Goal: Contribute content: Contribute content

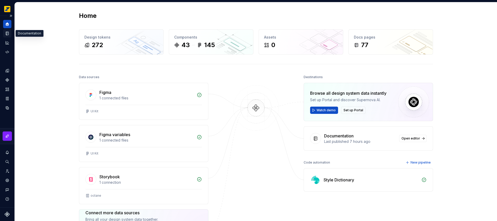
click at [8, 34] on icon "Documentation" at bounding box center [8, 33] width 2 height 3
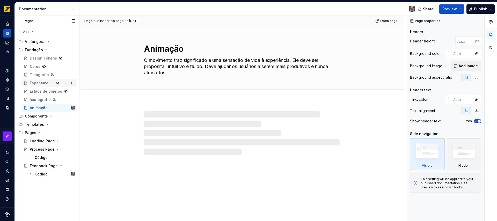
click at [58, 83] on icon "Page tree" at bounding box center [57, 82] width 3 height 3
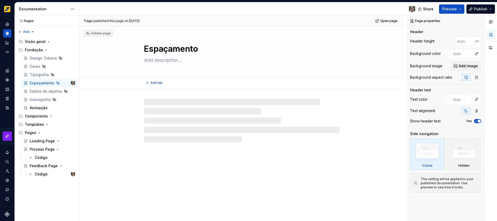
click at [96, 33] on div "Hidden page" at bounding box center [98, 33] width 25 height 4
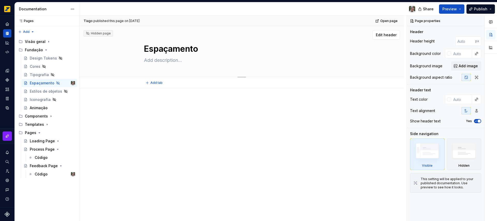
click at [179, 58] on textarea at bounding box center [241, 60] width 196 height 8
click at [163, 60] on textarea at bounding box center [241, 60] width 196 height 8
paste textarea "Espaçamentos são uma parte importante do design visual e sua padronização é cru…"
type textarea "*"
type textarea "Espaçamentos são uma parte importante do design visual e sua padronização é cru…"
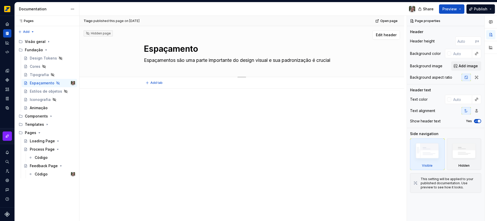
scroll to position [5, 0]
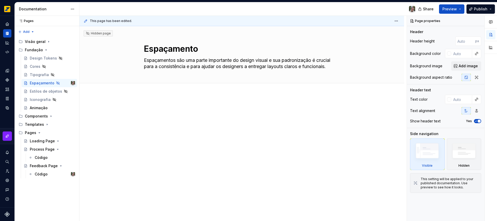
type textarea "*"
type textarea "Espaçamentos são uma parte importante do design visual e sua padronização é cru…"
click at [256, 129] on div at bounding box center [242, 120] width 196 height 26
click at [166, 70] on textarea "Espaçamentos são uma parte importante do design visual e sua padronização é cru…" at bounding box center [241, 63] width 196 height 14
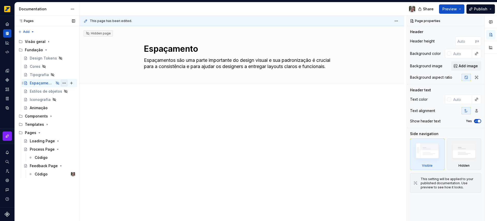
click at [64, 84] on button "Page tree" at bounding box center [64, 82] width 7 height 7
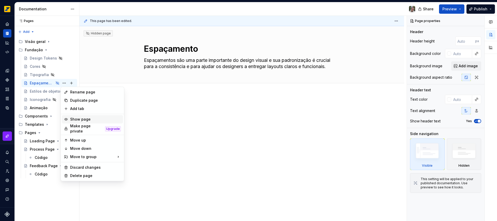
click at [82, 119] on div "Show page" at bounding box center [95, 119] width 51 height 5
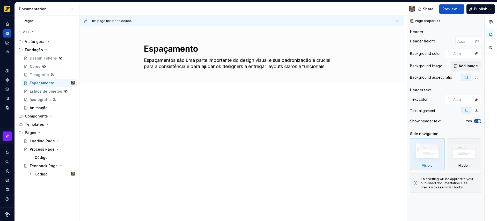
click at [168, 118] on div at bounding box center [242, 117] width 196 height 20
click at [161, 109] on p at bounding box center [242, 110] width 196 height 6
click at [35, 90] on div "Estilos de objetos" at bounding box center [42, 91] width 24 height 5
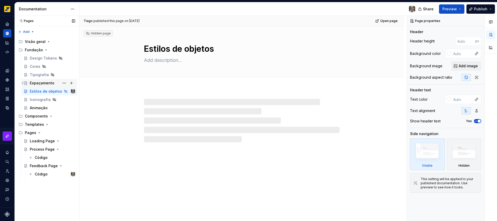
click at [40, 83] on div "Espaçamento" at bounding box center [42, 82] width 25 height 5
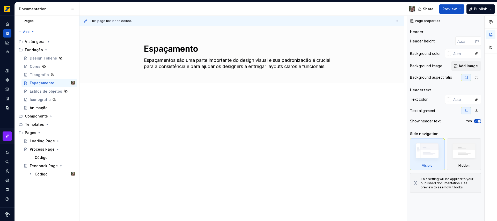
click at [162, 101] on div at bounding box center [241, 147] width 324 height 105
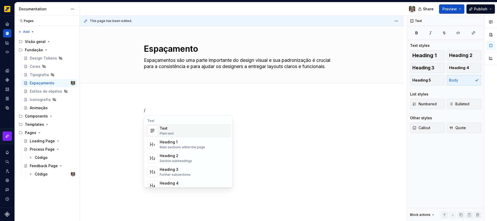
type textarea "*"
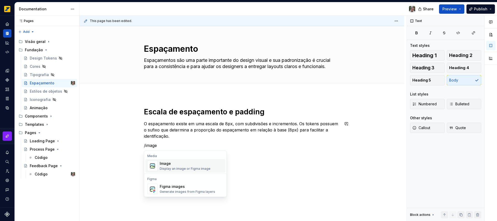
click at [198, 166] on div "Image Display an image or Figma image" at bounding box center [185, 166] width 51 height 10
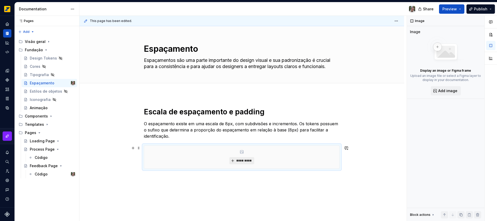
click at [248, 160] on span "*********" at bounding box center [244, 161] width 16 height 4
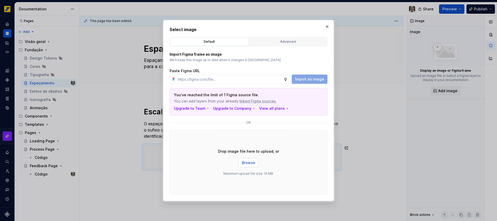
click at [256, 162] on button "Browse" at bounding box center [248, 162] width 20 height 9
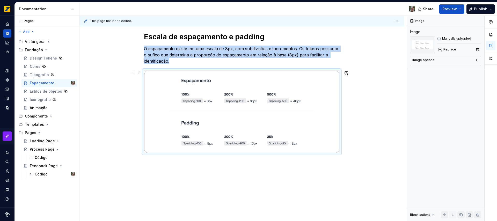
scroll to position [79, 0]
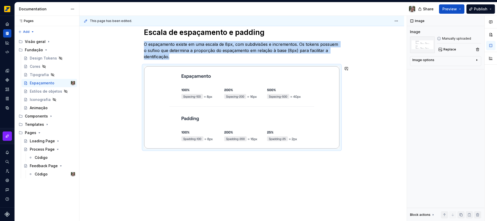
click at [354, 156] on div "Escala de espaçamento e padding O espaçamento existe em uma escala de 8px, com …" at bounding box center [241, 118] width 324 height 206
click at [351, 136] on div "Escala de espaçamento e padding O espaçamento existe em uma escala de 8px, com …" at bounding box center [241, 118] width 324 height 206
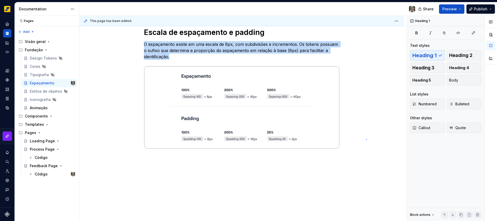
click at [366, 139] on div "This page has been edited. Espaçamento Espaçamentos são uma parte importante do…" at bounding box center [242, 118] width 327 height 205
click at [364, 143] on div "Escala de espaçamento e padding O espaçamento existe em uma escala de 8px, com …" at bounding box center [241, 118] width 324 height 206
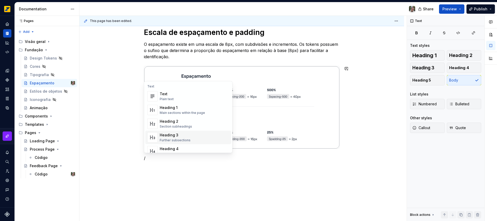
scroll to position [331, 0]
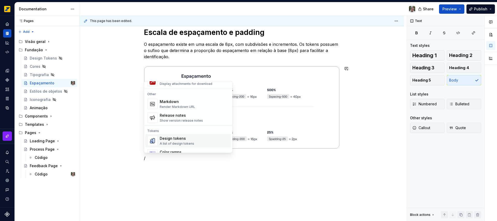
click at [188, 139] on div "Design tokens" at bounding box center [177, 138] width 34 height 5
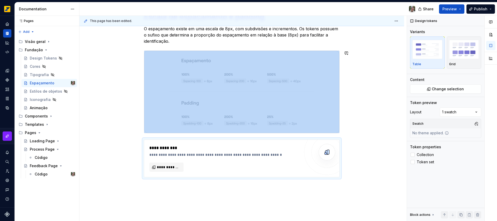
scroll to position [109, 0]
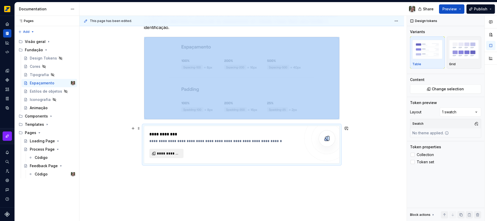
click at [178, 153] on span "**********" at bounding box center [168, 153] width 23 height 5
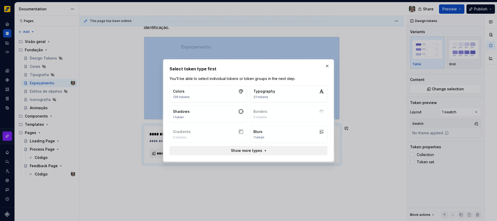
click at [274, 151] on button "Show more types" at bounding box center [248, 150] width 158 height 9
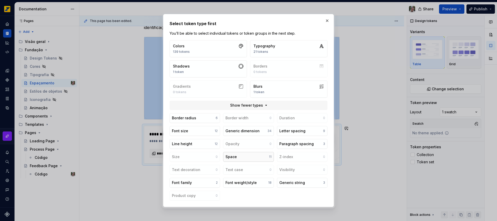
click at [244, 156] on button "Space 11" at bounding box center [248, 157] width 50 height 10
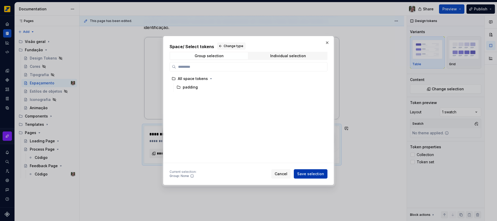
click at [309, 175] on span "Save selection" at bounding box center [310, 173] width 27 height 5
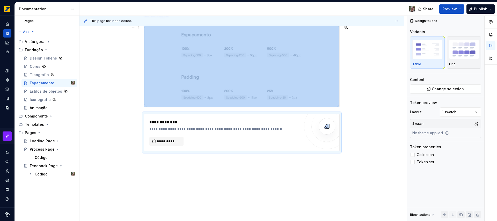
scroll to position [123, 0]
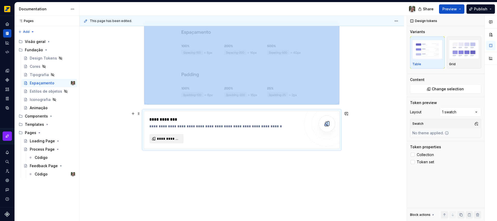
click at [174, 139] on span "**********" at bounding box center [168, 138] width 23 height 5
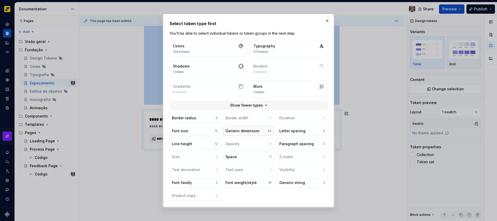
click at [261, 131] on button "Generic dimension 34" at bounding box center [248, 131] width 50 height 10
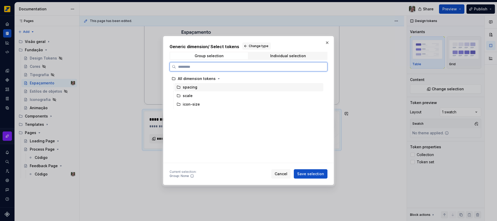
click at [178, 89] on icon at bounding box center [178, 87] width 4 height 4
click at [280, 57] on div "Individual selection" at bounding box center [288, 56] width 36 height 4
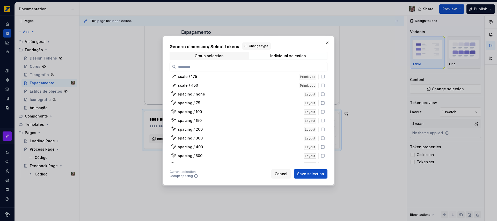
scroll to position [151, 0]
click at [322, 92] on icon at bounding box center [322, 93] width 4 height 4
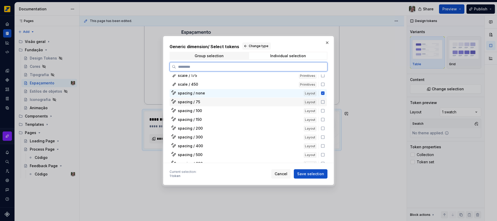
click at [323, 104] on icon at bounding box center [322, 102] width 4 height 4
click at [322, 110] on icon at bounding box center [322, 111] width 4 height 4
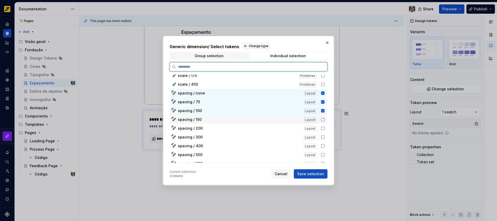
click at [323, 121] on icon at bounding box center [322, 119] width 4 height 4
click at [322, 127] on icon at bounding box center [322, 128] width 4 height 4
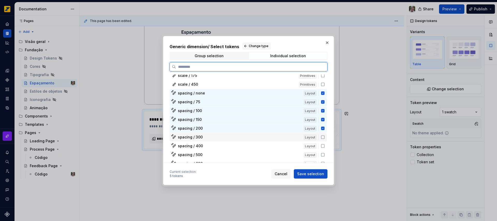
click at [323, 138] on icon at bounding box center [322, 137] width 4 height 4
click at [322, 145] on icon at bounding box center [322, 146] width 4 height 4
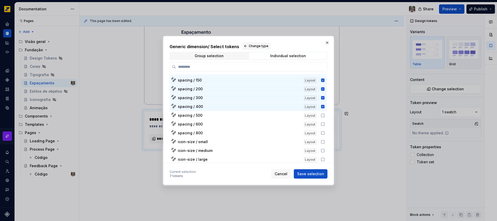
scroll to position [191, 0]
click at [321, 114] on icon at bounding box center [322, 114] width 3 height 3
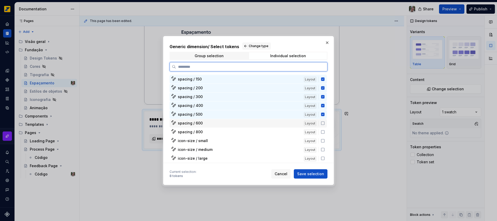
click at [323, 124] on icon at bounding box center [322, 123] width 4 height 4
click at [324, 132] on icon at bounding box center [322, 131] width 3 height 3
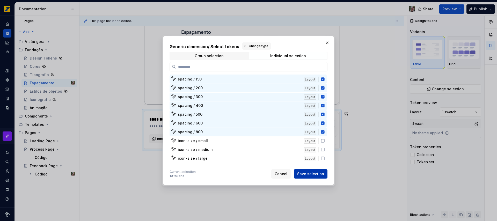
click at [315, 176] on span "Save selection" at bounding box center [310, 173] width 27 height 5
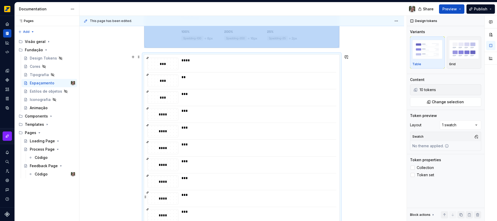
scroll to position [181, 0]
click at [125, 86] on div "Escala de espaçamento e padding O espaçamento existe em uma escala de 8px, com …" at bounding box center [241, 105] width 324 height 383
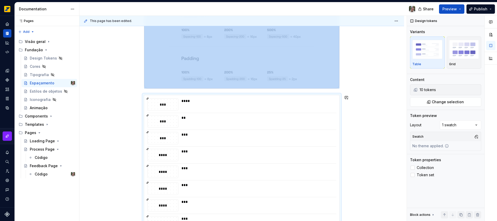
scroll to position [45, 0]
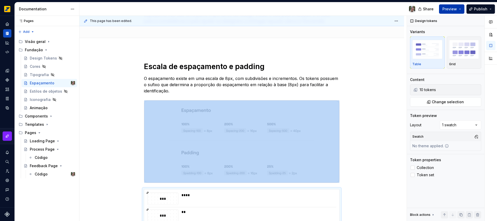
click at [446, 8] on span "Preview" at bounding box center [449, 8] width 14 height 5
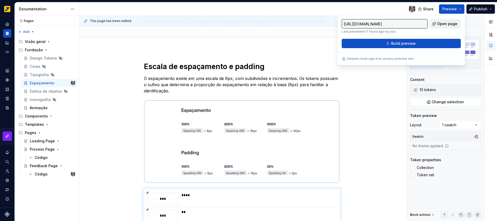
click at [448, 23] on span "Open page" at bounding box center [447, 23] width 20 height 5
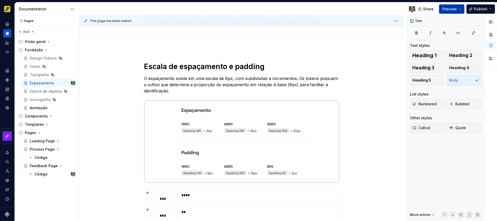
click at [459, 9] on button "Preview" at bounding box center [451, 8] width 25 height 9
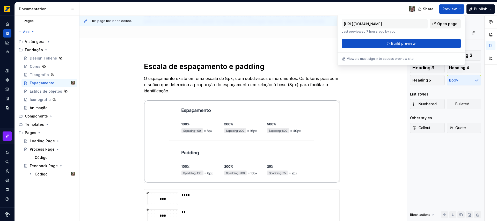
click at [445, 24] on span "Open page" at bounding box center [447, 23] width 20 height 5
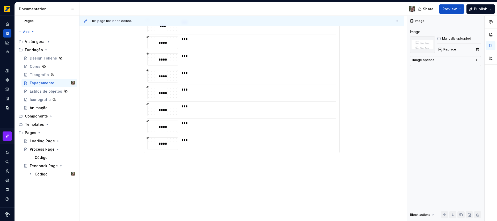
scroll to position [256, 0]
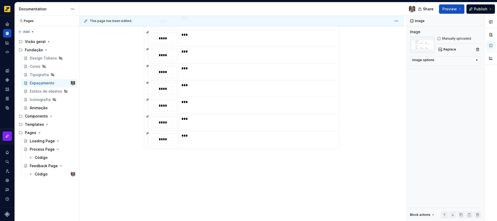
click at [207, 172] on div "Escala de espaçamento e padding O espaçamento existe em uma escala de 8px, com …" at bounding box center [241, 30] width 324 height 383
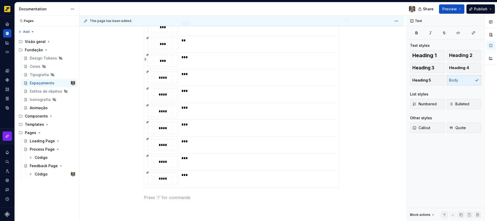
scroll to position [269, 0]
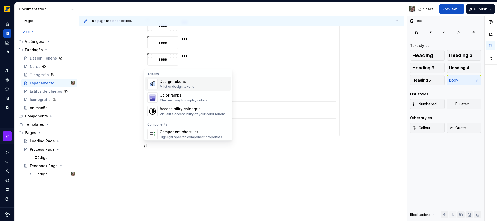
click at [192, 85] on div "Design tokens A list of design tokens" at bounding box center [194, 84] width 69 height 10
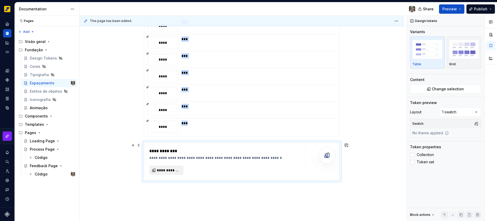
click at [164, 171] on span "**********" at bounding box center [168, 170] width 23 height 5
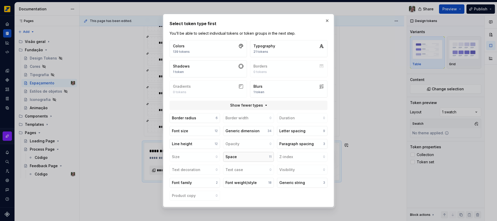
click at [256, 156] on button "Space 11" at bounding box center [248, 157] width 50 height 10
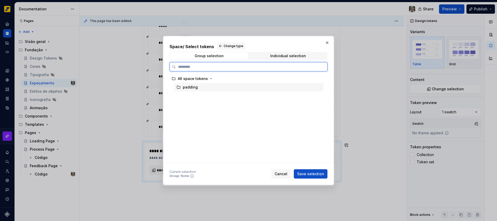
click at [191, 86] on div "padding" at bounding box center [190, 87] width 15 height 5
click at [306, 174] on span "Save selection" at bounding box center [310, 173] width 27 height 5
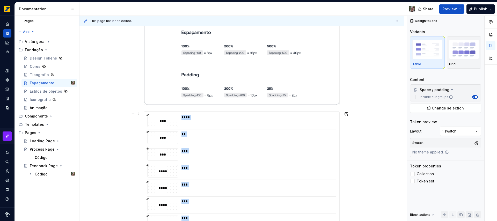
scroll to position [120, 0]
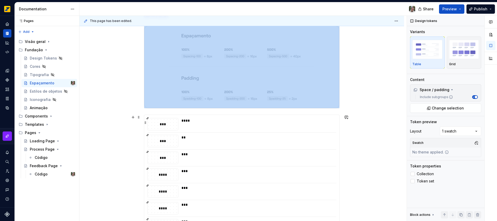
click at [274, 121] on div "****" at bounding box center [257, 120] width 152 height 5
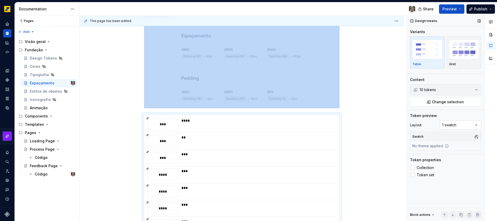
click at [455, 123] on div "Comments Open comments No comments yet Select ‘Comment’ from the block context …" at bounding box center [452, 118] width 90 height 205
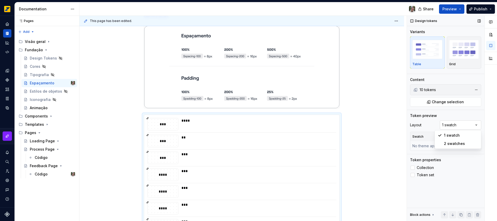
click at [455, 123] on div "Comments Open comments No comments yet Select ‘Comment’ from the block context …" at bounding box center [452, 118] width 90 height 205
click at [413, 174] on div at bounding box center [412, 175] width 4 height 4
click at [412, 175] on polyline at bounding box center [412, 175] width 0 height 0
click at [413, 168] on div at bounding box center [412, 168] width 4 height 4
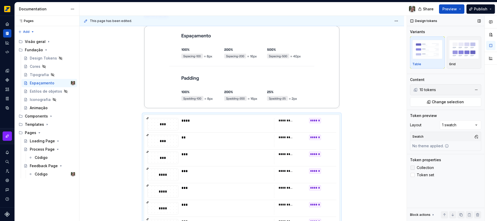
click at [412, 168] on icon at bounding box center [412, 168] width 0 height 0
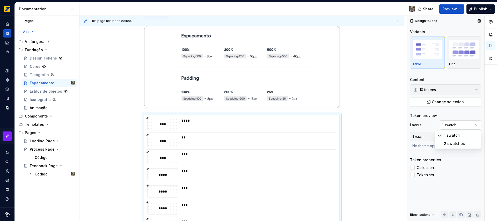
click at [460, 124] on div "Comments Open comments No comments yet Select ‘Comment’ from the block context …" at bounding box center [452, 118] width 90 height 205
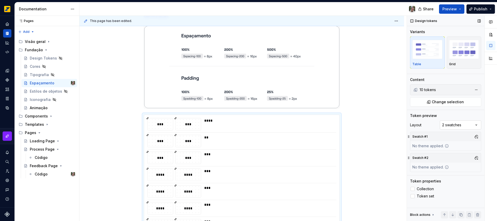
click at [455, 125] on div "Comments Open comments No comments yet Select ‘Comment’ from the block context …" at bounding box center [452, 118] width 90 height 205
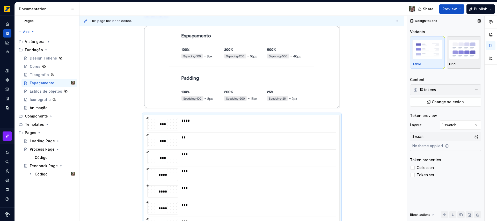
click at [458, 58] on img "button" at bounding box center [464, 49] width 30 height 19
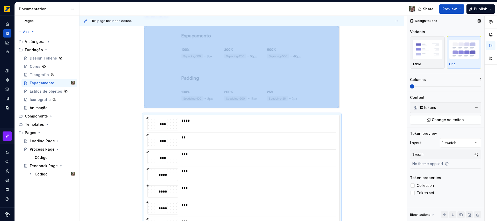
scroll to position [184, 0]
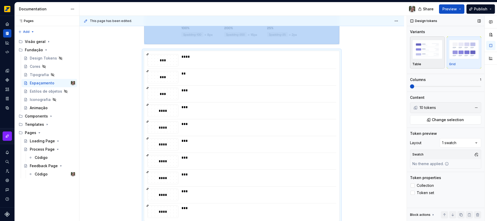
click at [432, 54] on img "button" at bounding box center [427, 49] width 30 height 19
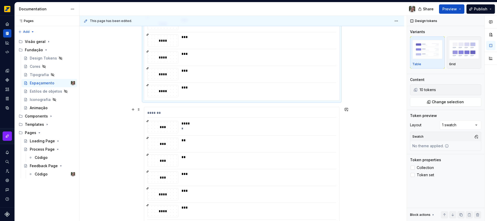
scroll to position [374, 0]
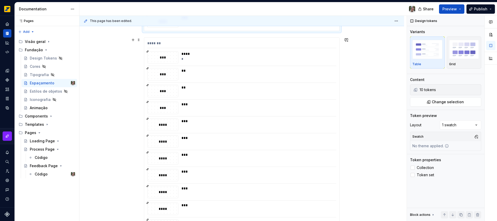
click at [127, 136] on div "Escala de espaçamento e padding O espaçamento existe em uma escala de 8px, com …" at bounding box center [241, 14] width 324 height 587
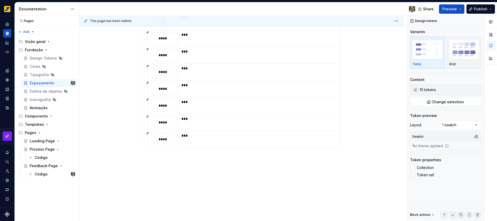
click at [215, 137] on div "***" at bounding box center [257, 135] width 152 height 5
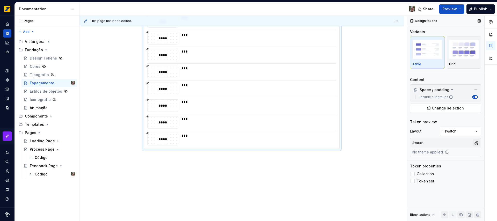
click at [475, 143] on button "button" at bounding box center [475, 142] width 7 height 7
click at [475, 143] on div "Comments Open comments No comments yet Select ‘Comment’ from the block context …" at bounding box center [452, 118] width 90 height 205
click at [475, 143] on button "button" at bounding box center [475, 142] width 7 height 7
click at [429, 172] on div "KMV" at bounding box center [431, 170] width 8 height 5
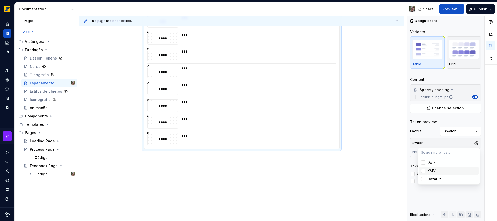
click at [430, 172] on div "KMV" at bounding box center [431, 170] width 8 height 5
click at [172, 122] on html "Octane Design system data Documentation Share Preview Publish Pages Pages Add A…" at bounding box center [248, 110] width 497 height 221
click at [63, 49] on button "Page tree" at bounding box center [64, 49] width 7 height 7
click at [39, 108] on div "Pages Pages Add Accessibility guide for tree Page tree. Navigate the tree with …" at bounding box center [46, 118] width 65 height 205
click at [63, 108] on button "Page tree" at bounding box center [64, 107] width 7 height 7
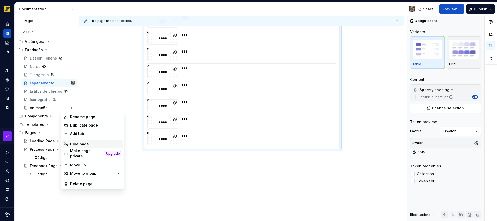
click at [85, 144] on div "Hide page" at bounding box center [95, 143] width 51 height 5
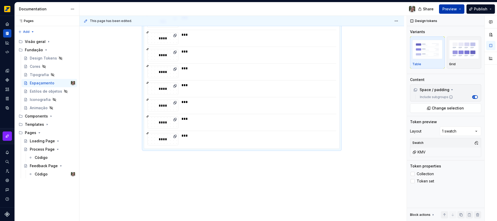
click at [460, 9] on button "Preview" at bounding box center [451, 8] width 25 height 9
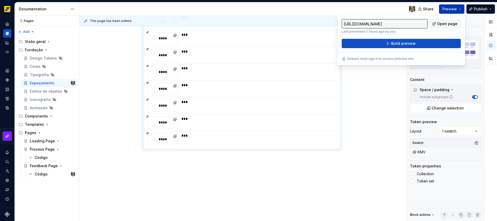
click at [449, 5] on button "Preview" at bounding box center [451, 8] width 25 height 9
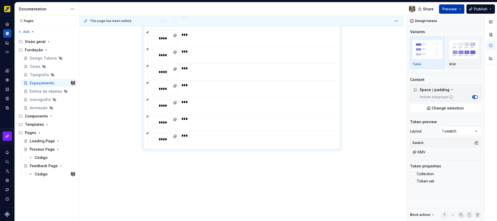
click at [451, 10] on span "Preview" at bounding box center [449, 8] width 14 height 5
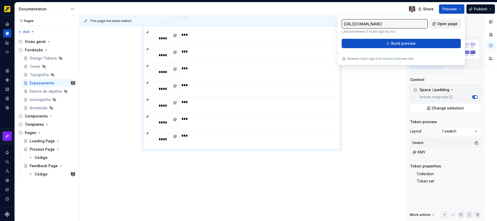
click at [443, 24] on span "Open page" at bounding box center [447, 23] width 20 height 5
click at [487, 8] on span "Publish" at bounding box center [480, 8] width 13 height 5
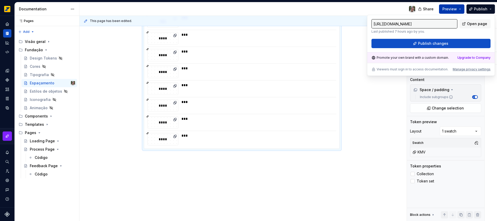
click at [457, 10] on span "Preview" at bounding box center [449, 8] width 14 height 5
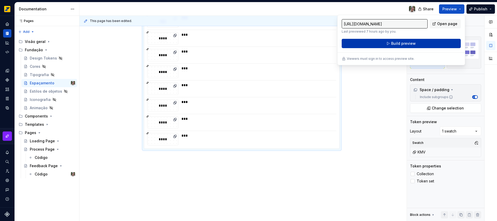
click at [411, 43] on span "Build preview" at bounding box center [403, 43] width 25 height 5
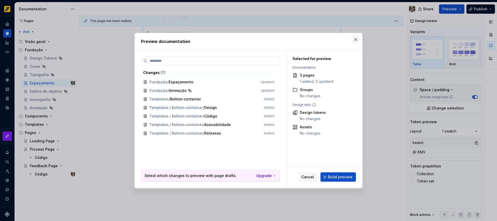
click at [354, 40] on button "button" at bounding box center [355, 39] width 7 height 7
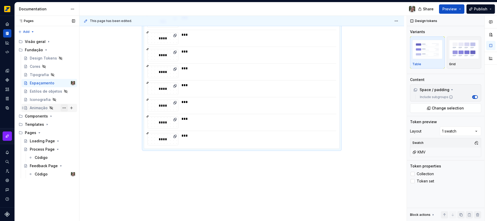
click at [63, 106] on button "Page tree" at bounding box center [64, 107] width 7 height 7
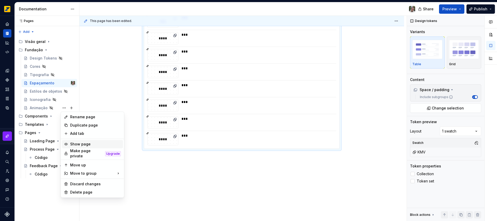
click at [88, 146] on div "Show page" at bounding box center [95, 143] width 51 height 5
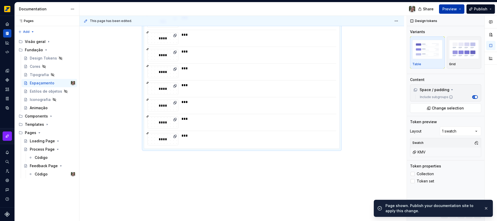
click at [460, 8] on button "Preview" at bounding box center [451, 8] width 25 height 9
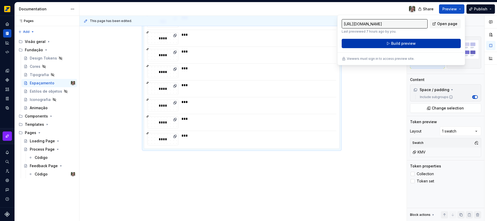
click at [395, 43] on span "Build preview" at bounding box center [403, 43] width 25 height 5
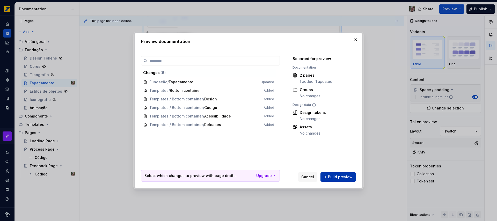
click at [335, 176] on span "Build preview" at bounding box center [340, 176] width 25 height 5
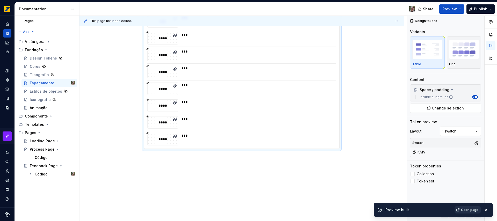
click at [475, 210] on span "Open page" at bounding box center [469, 210] width 17 height 4
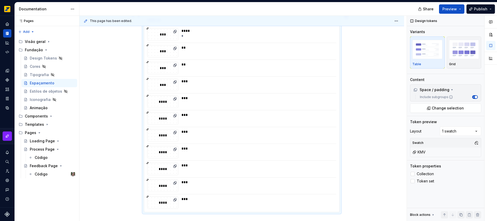
scroll to position [393, 0]
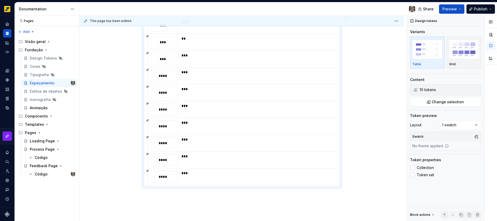
click at [349, 158] on div "Escala de espaçamento e padding O espaçamento existe em uma escala de 8px, com …" at bounding box center [241, 67] width 324 height 383
type textarea "*"
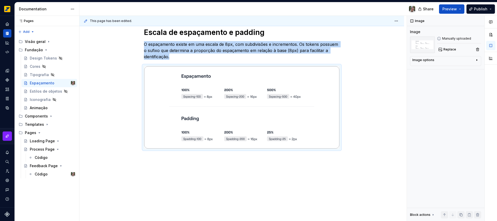
scroll to position [79, 0]
click at [321, 184] on div "Escala de espaçamento e padding O espaçamento existe em uma escala de 8px, com …" at bounding box center [241, 118] width 324 height 206
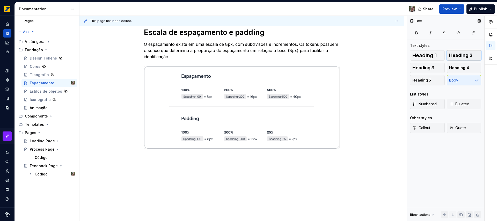
click at [454, 55] on span "Heading 2" at bounding box center [460, 55] width 23 height 5
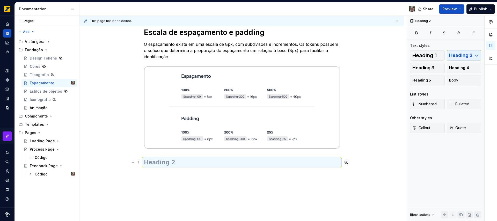
click at [175, 161] on h2 at bounding box center [242, 162] width 196 height 8
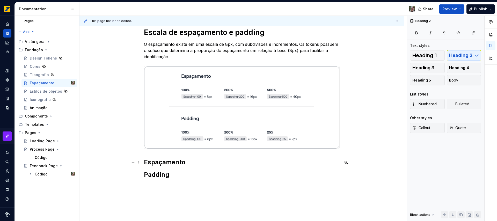
click at [206, 164] on h2 "Espaçamento" at bounding box center [242, 162] width 196 height 8
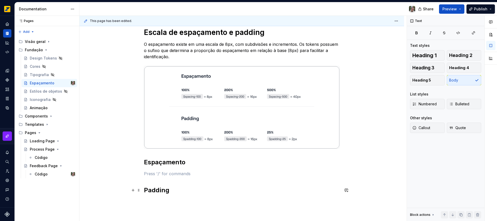
click at [189, 190] on h2 "Padding" at bounding box center [242, 190] width 196 height 8
click at [161, 173] on p at bounding box center [242, 173] width 196 height 6
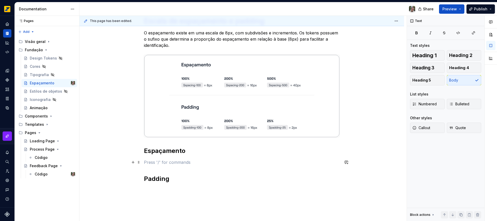
scroll to position [100, 0]
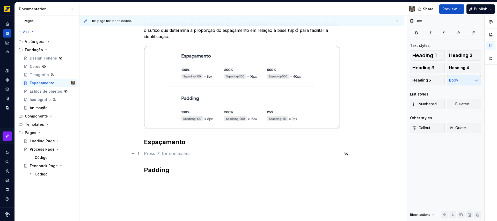
click at [167, 154] on p at bounding box center [242, 153] width 196 height 6
click at [133, 152] on button "button" at bounding box center [132, 153] width 7 height 7
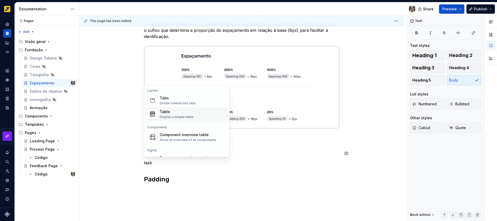
click at [184, 116] on div "Display a simple table" at bounding box center [177, 117] width 34 height 4
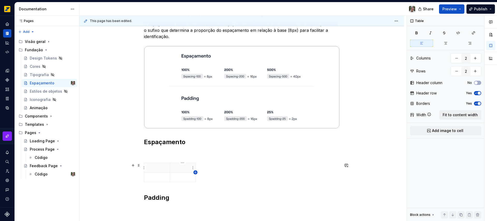
click at [194, 172] on icon "button" at bounding box center [195, 172] width 4 height 4
type input "3"
click at [154, 169] on p at bounding box center [156, 167] width 19 height 5
click at [477, 93] on span "button" at bounding box center [478, 93] width 3 height 3
click at [462, 116] on span "Fit to content width" at bounding box center [459, 114] width 35 height 5
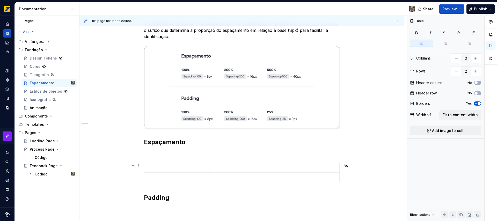
type textarea "*"
click at [155, 168] on p "gndgn" at bounding box center [176, 167] width 59 height 5
click at [241, 181] on icon "button" at bounding box center [242, 182] width 4 height 4
click at [242, 191] on icon "button" at bounding box center [242, 191] width 4 height 4
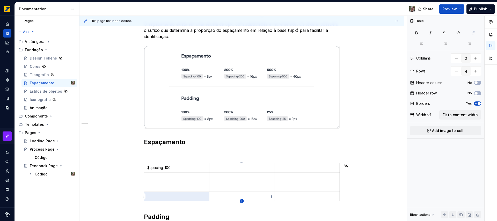
click at [243, 201] on icon "button" at bounding box center [241, 201] width 2 height 2
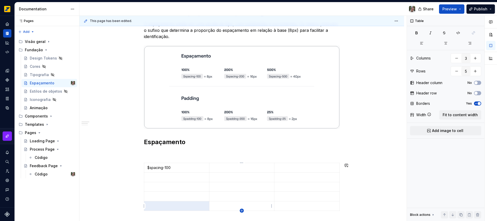
click at [242, 212] on icon "button" at bounding box center [242, 210] width 4 height 4
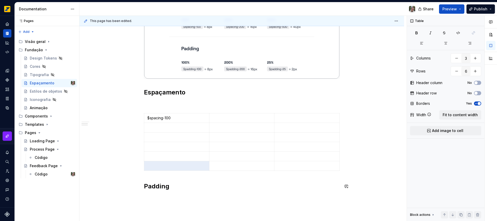
scroll to position [200, 0]
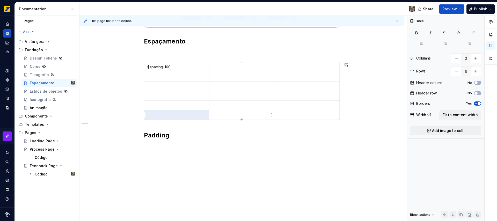
click at [241, 119] on icon "button" at bounding box center [242, 119] width 4 height 4
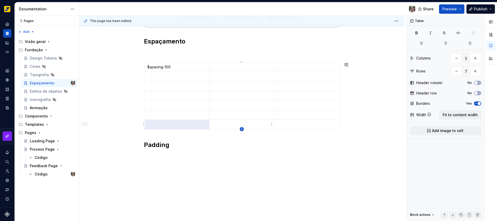
click at [242, 127] on icon "button" at bounding box center [242, 129] width 4 height 4
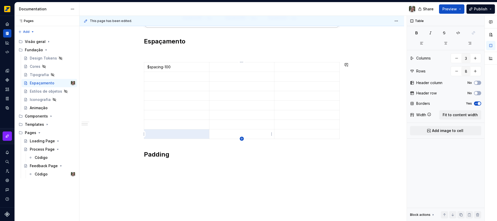
click at [242, 139] on icon "button" at bounding box center [241, 138] width 2 height 2
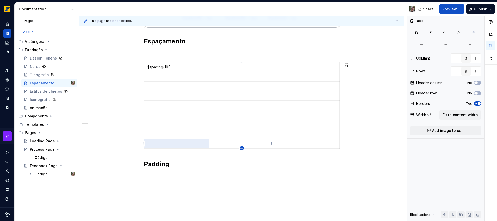
click at [243, 148] on icon "button" at bounding box center [242, 148] width 4 height 4
type input "10"
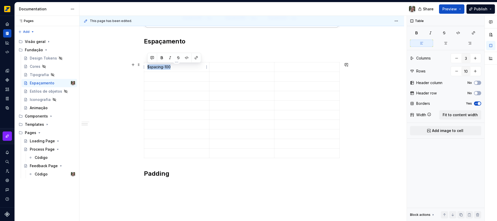
drag, startPoint x: 170, startPoint y: 67, endPoint x: 148, endPoint y: 62, distance: 23.4
click at [148, 62] on div "Escala de espaçamento e padding O espaçamento existe em uma escala de 8px, com …" at bounding box center [242, 47] width 196 height 281
click at [167, 68] on p "$spacing-100" at bounding box center [176, 66] width 59 height 5
click at [168, 68] on p "$spacing-100" at bounding box center [176, 66] width 59 height 5
drag, startPoint x: 174, startPoint y: 66, endPoint x: 148, endPoint y: 67, distance: 26.4
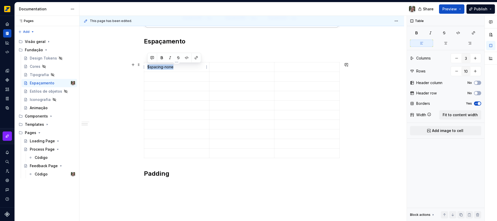
click at [148, 67] on p "$spacing-none" at bounding box center [176, 66] width 59 height 5
copy p "$spacing-none"
click at [154, 76] on p at bounding box center [176, 76] width 59 height 5
click at [160, 86] on p at bounding box center [176, 86] width 59 height 5
click at [163, 96] on p at bounding box center [176, 95] width 59 height 5
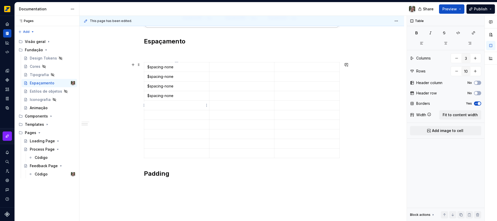
click at [163, 107] on p at bounding box center [176, 105] width 59 height 5
click at [166, 117] on p at bounding box center [176, 114] width 59 height 5
click at [168, 124] on p at bounding box center [176, 124] width 59 height 5
click at [171, 134] on p at bounding box center [176, 133] width 59 height 5
click at [170, 144] on p at bounding box center [176, 143] width 59 height 5
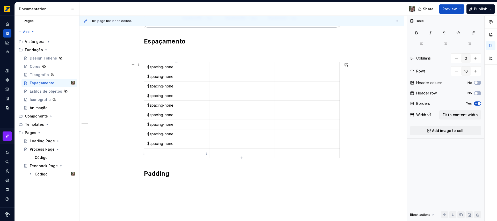
click at [170, 154] on p at bounding box center [176, 153] width 59 height 5
click at [169, 78] on p "$spacing-none" at bounding box center [176, 76] width 59 height 5
click at [169, 77] on p "$spacing-none" at bounding box center [176, 76] width 59 height 5
click at [167, 87] on p "$spacing-none" at bounding box center [176, 86] width 59 height 5
click at [168, 87] on p "$spacing-none" at bounding box center [176, 86] width 59 height 5
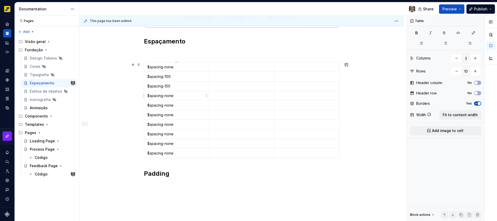
click at [171, 96] on p "$spacing-none" at bounding box center [176, 95] width 59 height 5
click at [171, 95] on p "$spacing-none" at bounding box center [176, 95] width 59 height 5
click at [168, 105] on p "$spacing-none" at bounding box center [176, 105] width 59 height 5
click at [184, 115] on p "$spacing-none" at bounding box center [176, 114] width 59 height 5
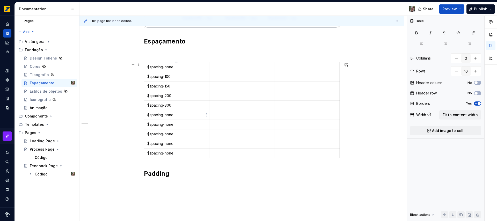
click at [168, 115] on p "$spacing-none" at bounding box center [176, 114] width 59 height 5
click at [175, 124] on p "$spacing-none" at bounding box center [176, 124] width 59 height 5
click at [167, 124] on p "$spacing-none" at bounding box center [176, 124] width 59 height 5
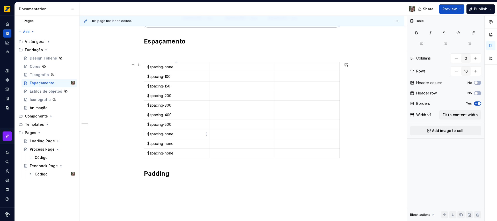
click at [169, 133] on p "$spacing-none" at bounding box center [176, 133] width 59 height 5
click at [168, 144] on p "$spacing-none" at bounding box center [176, 143] width 59 height 5
click at [114, 155] on div "Escala de espaçamento e padding O espaçamento existe em uma escala de 8px, com …" at bounding box center [241, 77] width 324 height 366
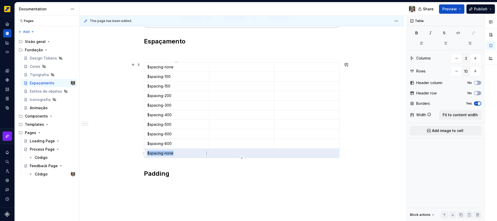
drag, startPoint x: 331, startPoint y: 153, endPoint x: 191, endPoint y: 153, distance: 139.7
click at [191, 153] on tr "$spacing-none" at bounding box center [241, 153] width 195 height 10
click at [352, 157] on div "Escala de espaçamento e padding O espaçamento existe em uma escala de 8px, com …" at bounding box center [241, 77] width 324 height 366
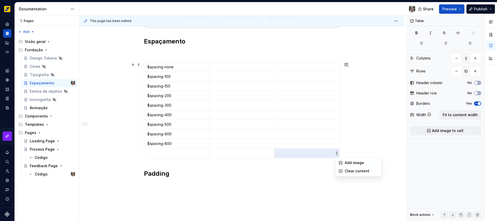
click at [337, 154] on html "Octane Design system data Documentation Share Preview Publish Pages Pages Add A…" at bounding box center [248, 110] width 497 height 221
click at [169, 151] on html "Octane Design system data Documentation Share Preview Publish Pages Pages Add A…" at bounding box center [248, 110] width 497 height 221
click at [144, 153] on html "Octane Design system data Documentation Share Preview Publish Pages Pages Add A…" at bounding box center [248, 110] width 497 height 221
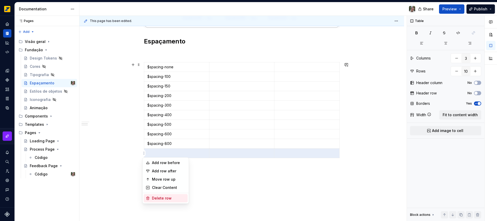
click at [166, 195] on div "Delete row" at bounding box center [166, 198] width 44 height 8
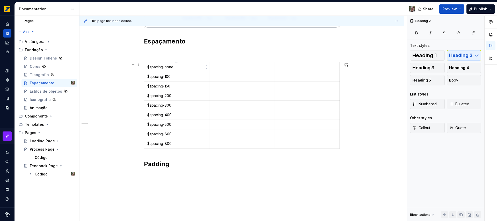
click at [169, 67] on p "$spacing-none" at bounding box center [176, 66] width 59 height 5
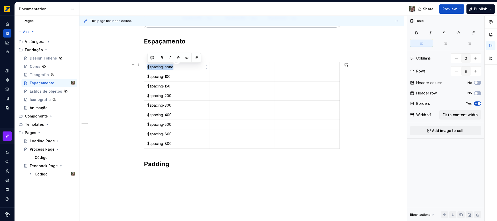
drag, startPoint x: 169, startPoint y: 67, endPoint x: 147, endPoint y: 68, distance: 22.0
click at [147, 68] on p "$spacing-none" at bounding box center [176, 66] width 59 height 5
click at [189, 58] on button "button" at bounding box center [186, 57] width 7 height 7
drag, startPoint x: 167, startPoint y: 77, endPoint x: 146, endPoint y: 77, distance: 20.7
click at [146, 77] on td "$spacing-100" at bounding box center [176, 77] width 65 height 10
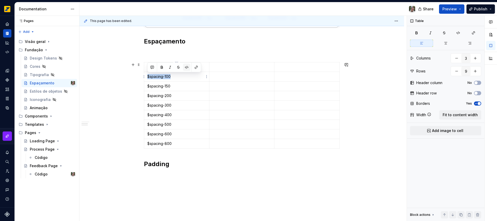
click at [189, 67] on button "button" at bounding box center [186, 67] width 7 height 7
drag, startPoint x: 175, startPoint y: 87, endPoint x: 146, endPoint y: 87, distance: 28.7
click at [146, 87] on td "$spacing-150" at bounding box center [176, 86] width 65 height 10
click at [185, 78] on button "button" at bounding box center [186, 76] width 7 height 7
drag, startPoint x: 174, startPoint y: 94, endPoint x: 146, endPoint y: 96, distance: 27.5
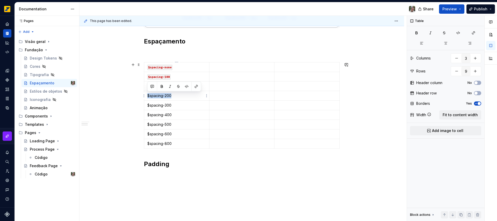
click at [146, 96] on td "$spacing-200" at bounding box center [176, 96] width 65 height 10
click at [187, 87] on button "button" at bounding box center [186, 86] width 7 height 7
drag, startPoint x: 175, startPoint y: 105, endPoint x: 148, endPoint y: 106, distance: 26.7
click at [148, 106] on p "$spacing-300" at bounding box center [176, 105] width 59 height 5
click at [187, 96] on button "button" at bounding box center [186, 95] width 7 height 7
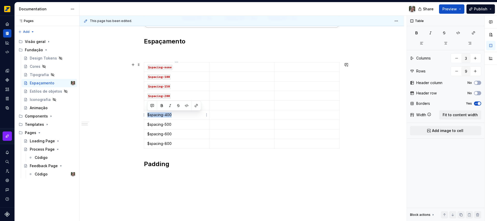
drag, startPoint x: 173, startPoint y: 116, endPoint x: 146, endPoint y: 116, distance: 26.6
click at [146, 116] on td "$spacing-400" at bounding box center [176, 115] width 65 height 10
click at [186, 106] on button "button" at bounding box center [186, 105] width 7 height 7
drag, startPoint x: 147, startPoint y: 124, endPoint x: 171, endPoint y: 124, distance: 24.3
click at [171, 124] on p "$spacing-500" at bounding box center [176, 124] width 59 height 5
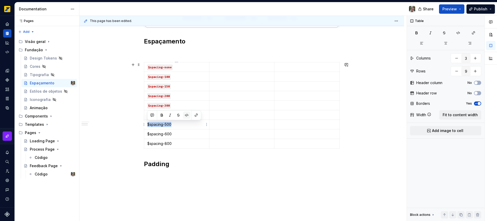
click at [185, 116] on button "button" at bounding box center [186, 114] width 7 height 7
drag, startPoint x: 148, startPoint y: 133, endPoint x: 175, endPoint y: 133, distance: 27.7
click at [172, 135] on p "$spacing-600" at bounding box center [176, 133] width 59 height 5
click at [185, 124] on button "button" at bounding box center [186, 124] width 7 height 7
drag, startPoint x: 148, startPoint y: 143, endPoint x: 172, endPoint y: 142, distance: 23.6
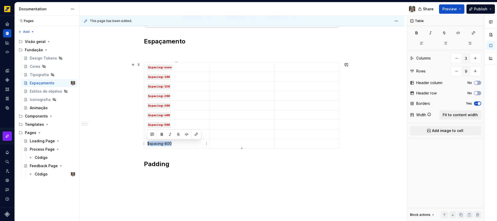
click at [172, 142] on p "$spacing-800" at bounding box center [176, 143] width 59 height 5
click at [187, 134] on button "button" at bounding box center [186, 134] width 7 height 7
click at [226, 67] on p at bounding box center [241, 66] width 59 height 5
click at [227, 76] on p at bounding box center [241, 76] width 59 height 5
click at [235, 88] on p at bounding box center [241, 86] width 59 height 5
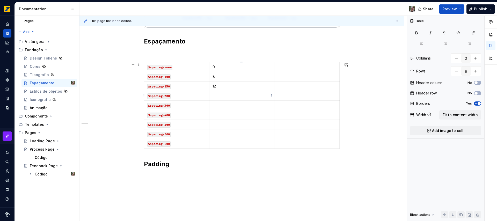
click at [225, 94] on p at bounding box center [241, 95] width 59 height 5
click at [228, 103] on p at bounding box center [241, 105] width 59 height 5
click at [224, 114] on p at bounding box center [241, 114] width 59 height 5
click at [217, 105] on p "200" at bounding box center [241, 105] width 59 height 5
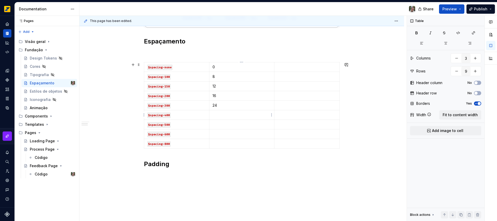
click at [222, 115] on p at bounding box center [241, 114] width 59 height 5
click at [220, 126] on p at bounding box center [241, 124] width 59 height 5
click at [219, 134] on p at bounding box center [241, 133] width 59 height 5
click at [219, 143] on p at bounding box center [241, 143] width 59 height 5
click at [290, 68] on p at bounding box center [306, 66] width 59 height 5
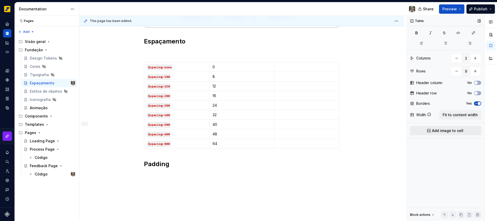
click at [452, 131] on span "Add image to cell" at bounding box center [447, 130] width 31 height 5
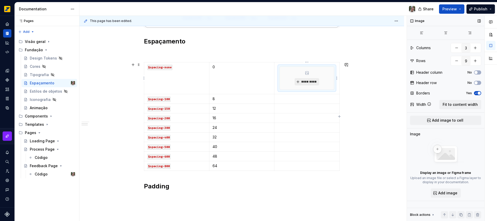
click at [308, 81] on span "*********" at bounding box center [309, 82] width 16 height 4
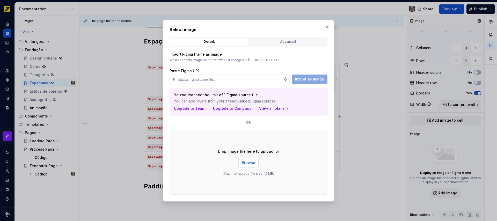
click at [248, 162] on span "Browse" at bounding box center [248, 162] width 13 height 5
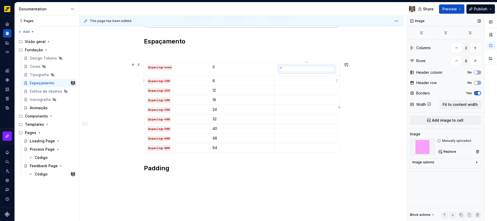
click at [289, 83] on p at bounding box center [306, 80] width 59 height 5
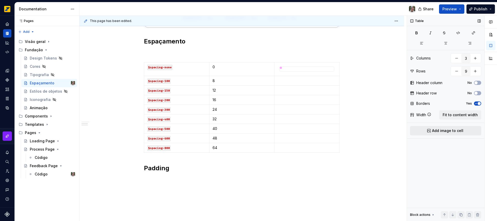
click at [435, 132] on span "Add image to cell" at bounding box center [447, 130] width 31 height 5
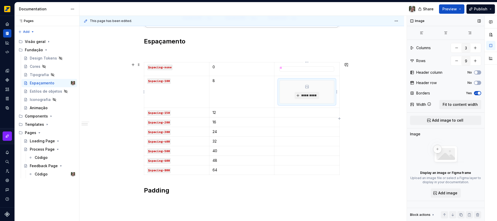
click at [305, 90] on div "*********" at bounding box center [307, 91] width 54 height 23
click at [310, 95] on span "*********" at bounding box center [309, 95] width 16 height 4
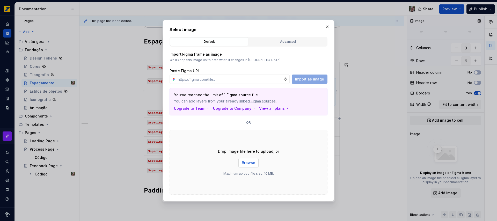
click at [254, 161] on span "Browse" at bounding box center [248, 162] width 13 height 5
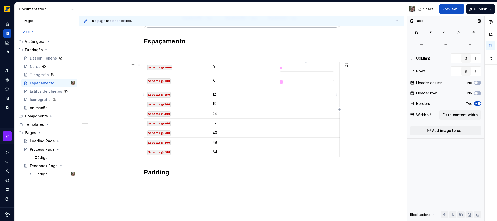
click at [301, 92] on p at bounding box center [306, 94] width 59 height 5
click at [454, 130] on span "Add image to cell" at bounding box center [447, 130] width 31 height 5
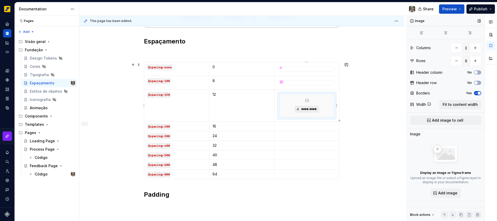
click at [304, 107] on span "*********" at bounding box center [309, 109] width 16 height 4
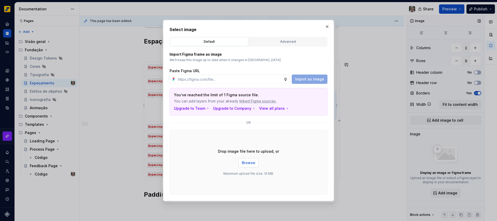
click at [247, 162] on span "Browse" at bounding box center [248, 162] width 13 height 5
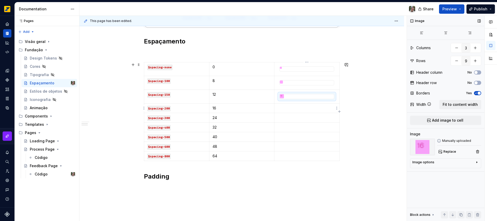
click at [297, 107] on p at bounding box center [306, 108] width 59 height 5
click at [283, 96] on img at bounding box center [282, 96] width 4 height 4
click at [450, 151] on span "Replace" at bounding box center [449, 152] width 13 height 4
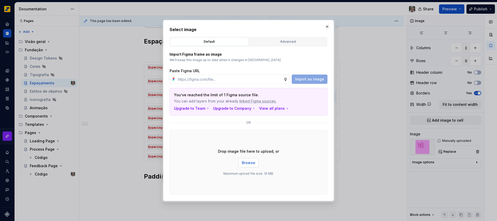
click at [247, 161] on span "Browse" at bounding box center [248, 162] width 13 height 5
click at [326, 27] on button "button" at bounding box center [326, 26] width 7 height 7
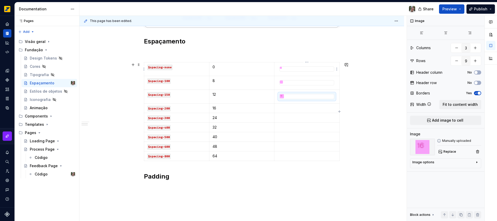
click at [288, 69] on div at bounding box center [307, 68] width 54 height 2
drag, startPoint x: 294, startPoint y: 67, endPoint x: 277, endPoint y: 83, distance: 22.9
click at [277, 83] on tbody "$spacing-none 0 $spacing-100 8 $spacing-150 12 $spacing-200 16 $spacing-300 24 …" at bounding box center [241, 111] width 195 height 99
click at [283, 70] on div at bounding box center [306, 68] width 55 height 5
click at [279, 84] on div at bounding box center [306, 82] width 55 height 5
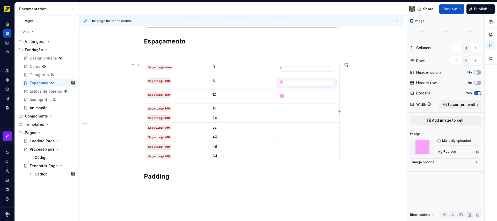
click at [277, 87] on td at bounding box center [306, 83] width 65 height 14
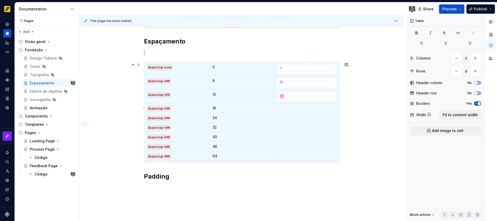
click at [283, 107] on p at bounding box center [306, 108] width 59 height 5
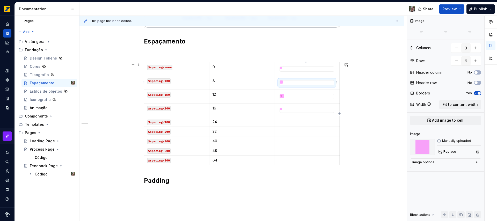
click at [289, 84] on div at bounding box center [306, 82] width 55 height 5
click at [284, 121] on p at bounding box center [306, 121] width 59 height 5
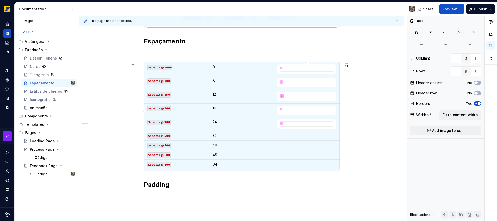
click at [287, 110] on div at bounding box center [306, 110] width 55 height 5
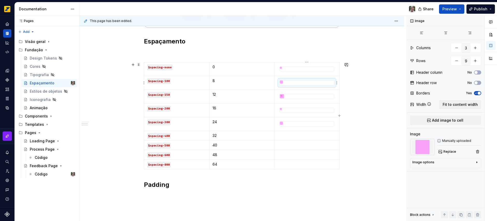
click at [289, 82] on div at bounding box center [307, 81] width 54 height 3
click at [293, 122] on div at bounding box center [307, 123] width 54 height 3
click at [292, 83] on div at bounding box center [307, 81] width 54 height 3
click at [287, 70] on div at bounding box center [306, 68] width 55 height 5
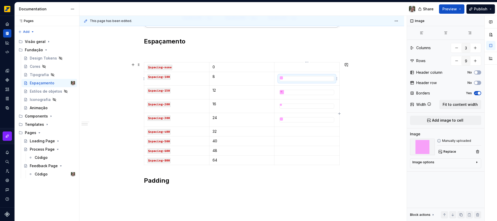
click at [291, 78] on div at bounding box center [307, 77] width 54 height 3
click at [441, 152] on button "Replace" at bounding box center [447, 151] width 21 height 7
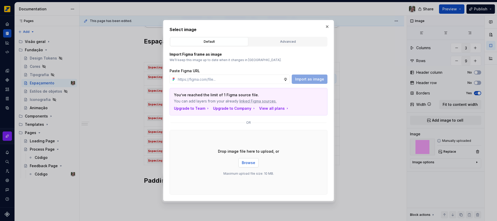
click at [249, 162] on span "Browse" at bounding box center [248, 162] width 13 height 5
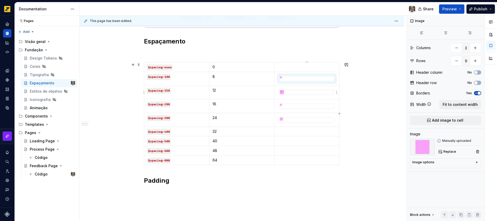
click at [307, 92] on div at bounding box center [307, 92] width 54 height 4
click at [448, 152] on span "Replace" at bounding box center [449, 152] width 13 height 4
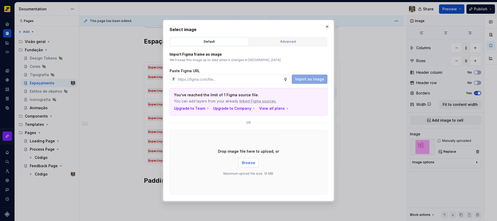
click at [252, 164] on span "Browse" at bounding box center [248, 162] width 13 height 5
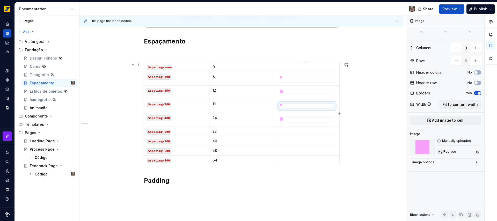
click at [295, 106] on div at bounding box center [306, 105] width 55 height 5
click at [449, 151] on span "Replace" at bounding box center [449, 152] width 13 height 4
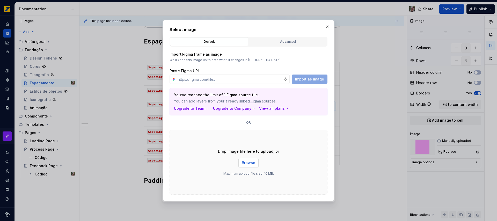
click at [250, 163] on span "Browse" at bounding box center [248, 162] width 13 height 5
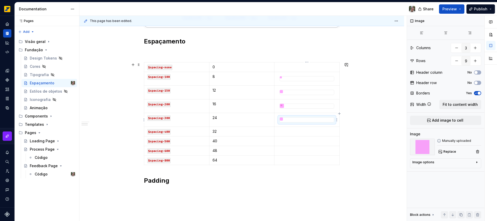
click at [281, 119] on img at bounding box center [281, 118] width 3 height 3
click at [451, 151] on span "Replace" at bounding box center [449, 152] width 13 height 4
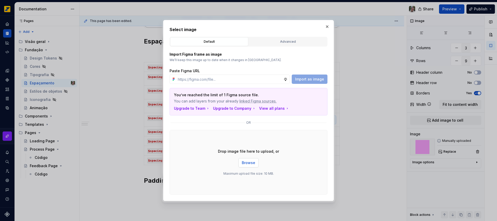
click at [253, 161] on span "Browse" at bounding box center [248, 162] width 13 height 5
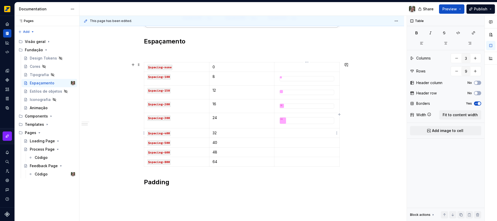
click at [296, 133] on p at bounding box center [306, 132] width 59 height 5
click at [440, 129] on span "Add image to cell" at bounding box center [447, 130] width 31 height 5
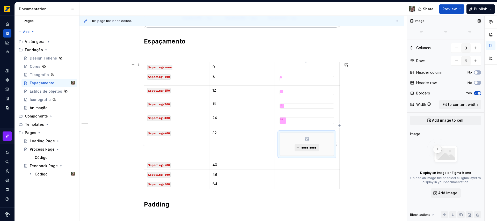
click at [306, 146] on span "*********" at bounding box center [309, 148] width 16 height 4
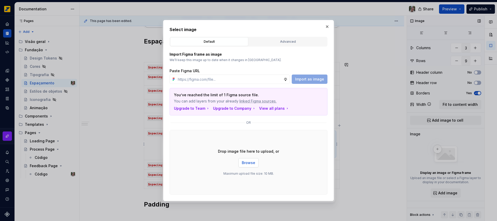
click at [250, 163] on span "Browse" at bounding box center [248, 162] width 13 height 5
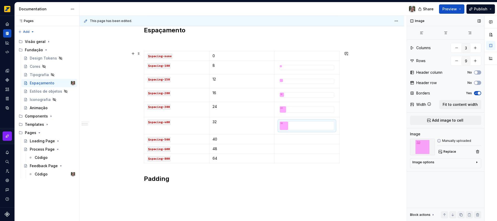
scroll to position [226, 0]
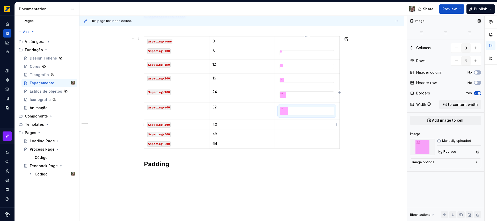
click at [315, 122] on p at bounding box center [306, 124] width 59 height 5
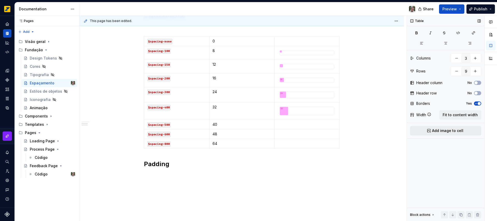
click at [445, 131] on span "Add image to cell" at bounding box center [447, 130] width 31 height 5
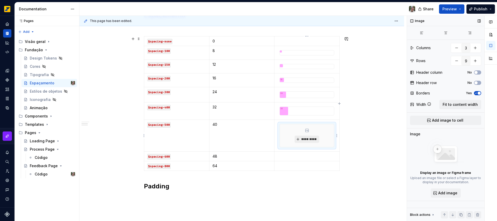
click at [312, 138] on span "*********" at bounding box center [309, 139] width 16 height 4
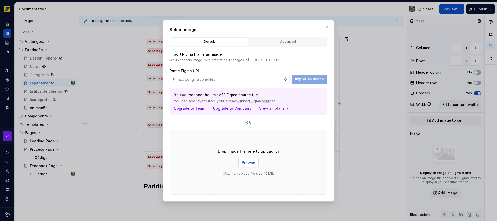
click at [253, 163] on span "Browse" at bounding box center [248, 162] width 13 height 5
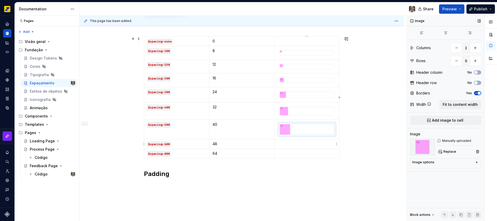
click at [314, 146] on p at bounding box center [306, 143] width 59 height 5
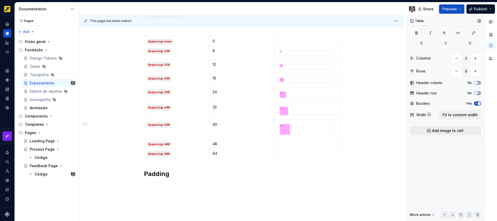
click at [451, 130] on span "Add image to cell" at bounding box center [447, 130] width 31 height 5
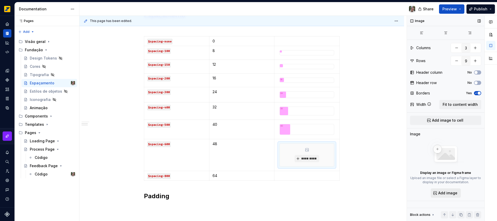
click at [447, 193] on span "Add image" at bounding box center [447, 192] width 19 height 5
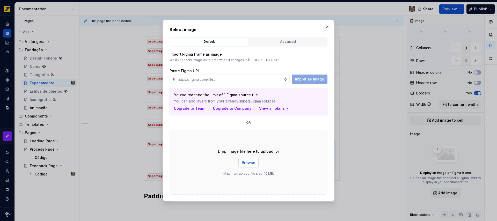
click at [255, 164] on button "Browse" at bounding box center [248, 162] width 20 height 9
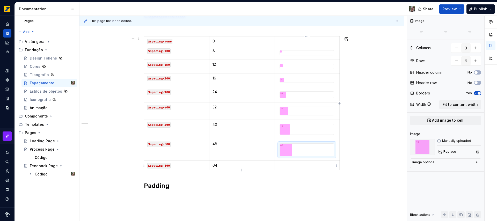
click at [309, 165] on p at bounding box center [306, 165] width 59 height 5
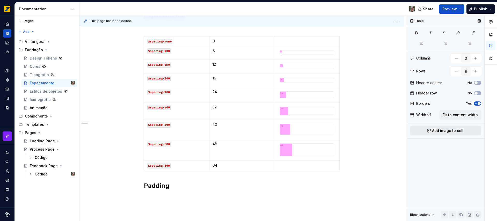
click at [453, 130] on span "Add image to cell" at bounding box center [447, 130] width 31 height 5
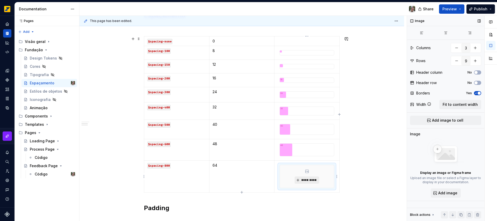
click at [312, 179] on span "*********" at bounding box center [309, 180] width 16 height 4
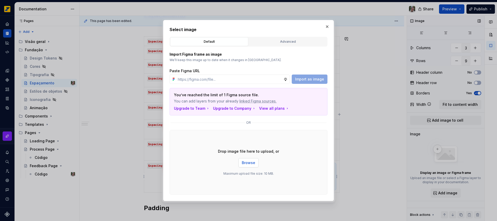
click at [245, 161] on span "Browse" at bounding box center [248, 162] width 13 height 5
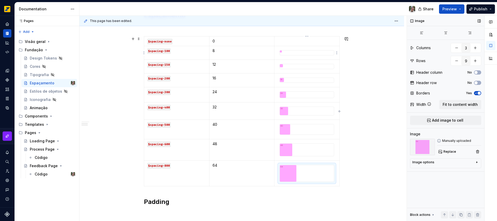
click at [282, 52] on div at bounding box center [307, 51] width 54 height 2
click at [451, 161] on div "Image options" at bounding box center [443, 163] width 62 height 6
click at [465, 169] on icon "button" at bounding box center [463, 170] width 4 height 4
click at [454, 169] on icon "button" at bounding box center [453, 170] width 4 height 4
click at [477, 94] on icon "button" at bounding box center [476, 93] width 4 height 3
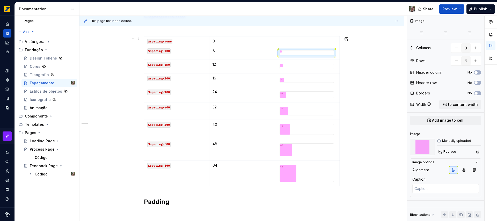
click at [375, 91] on div "Escala de espaçamento e padding O espaçamento existe em uma escala de 8px, com …" at bounding box center [241, 79] width 324 height 420
click at [294, 64] on div at bounding box center [307, 65] width 54 height 3
click at [304, 53] on div at bounding box center [306, 52] width 55 height 5
click at [475, 92] on span "button" at bounding box center [475, 93] width 3 height 3
click at [476, 91] on button "Yes" at bounding box center [477, 93] width 7 height 4
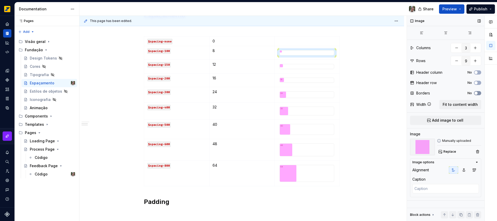
click at [476, 91] on button "No" at bounding box center [477, 93] width 7 height 4
click at [394, 97] on div "Escala de espaçamento e padding O espaçamento existe em uma escala de 8px, com …" at bounding box center [241, 79] width 324 height 420
click at [459, 9] on button "Preview" at bounding box center [451, 8] width 25 height 9
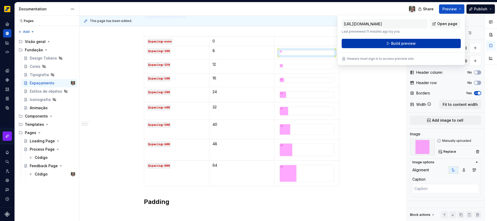
click at [406, 42] on span "Build preview" at bounding box center [403, 43] width 25 height 5
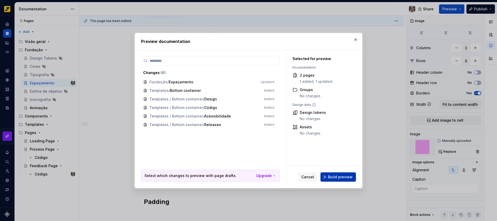
click at [340, 176] on span "Build preview" at bounding box center [340, 176] width 25 height 5
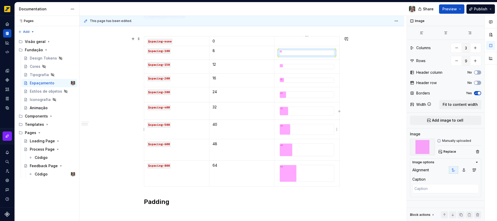
click at [287, 129] on img at bounding box center [285, 129] width 10 height 10
click at [125, 162] on div "Escala de espaçamento e padding O espaçamento existe em uma escala de 8px, com …" at bounding box center [241, 79] width 324 height 420
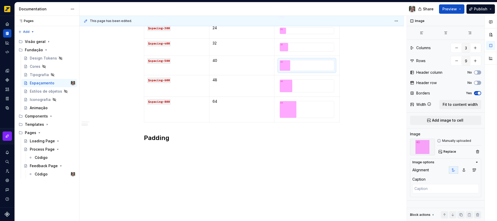
scroll to position [290, 0]
click at [218, 148] on p at bounding box center [242, 149] width 196 height 6
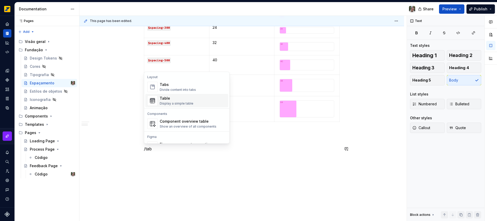
click at [171, 101] on div "Table Display a simple table" at bounding box center [177, 101] width 34 height 10
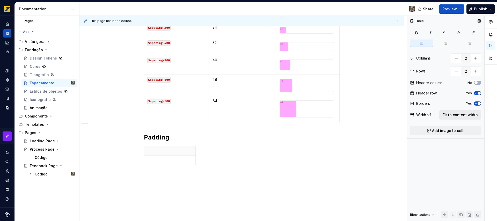
click at [467, 115] on span "Fit to content width" at bounding box center [459, 114] width 35 height 5
type textarea "*"
click at [477, 93] on span "button" at bounding box center [478, 93] width 3 height 3
click at [478, 105] on button "Yes" at bounding box center [477, 103] width 7 height 4
click at [183, 152] on p at bounding box center [192, 150] width 91 height 5
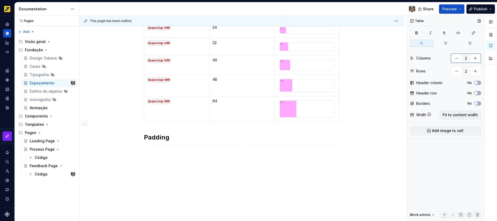
click at [477, 58] on button "button" at bounding box center [474, 58] width 9 height 9
click at [457, 61] on button "button" at bounding box center [456, 58] width 9 height 9
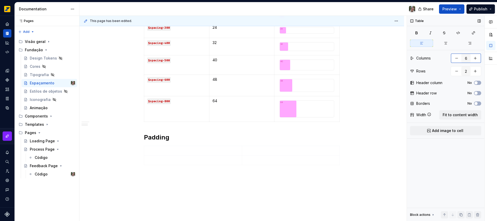
type input "5"
click at [461, 115] on span "Fit to content width" at bounding box center [459, 114] width 35 height 5
type textarea "*"
